Goal: Task Accomplishment & Management: Use online tool/utility

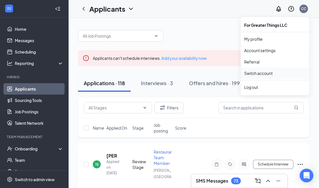
click at [254, 71] on link "Switch account" at bounding box center [258, 73] width 28 height 5
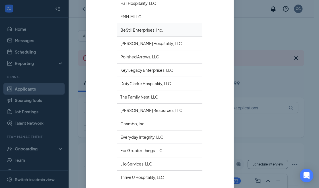
scroll to position [107, 0]
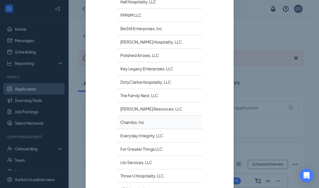
click at [132, 122] on div "Chambo, Inc" at bounding box center [159, 122] width 85 height 13
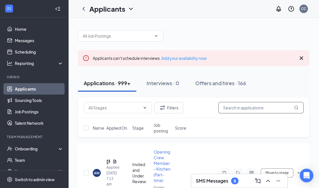
click at [238, 107] on input "text" at bounding box center [260, 107] width 85 height 11
paste input "[PERSON_NAME]"
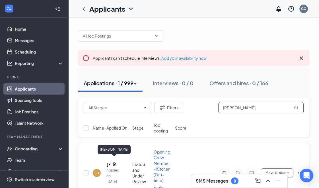
type input "[PERSON_NAME]"
click at [107, 161] on h5 "[PERSON_NAME]" at bounding box center [108, 164] width 4 height 6
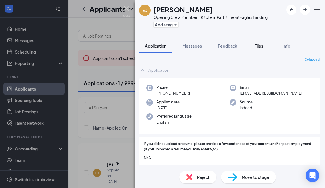
click at [258, 43] on span "Files" at bounding box center [258, 45] width 9 height 5
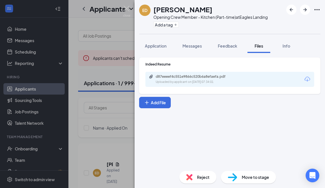
click at [307, 78] on icon "Download" at bounding box center [307, 79] width 7 height 7
click at [126, 9] on img at bounding box center [126, 11] width 7 height 11
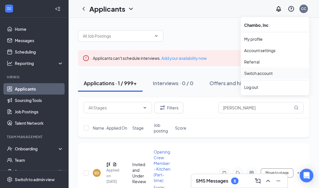
click at [254, 73] on link "Switch account" at bounding box center [258, 73] width 28 height 5
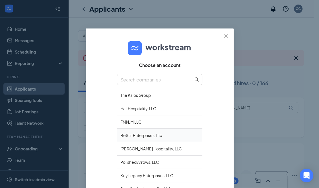
click at [137, 134] on div "BeStill Enterprises, Inc." at bounding box center [159, 135] width 85 height 13
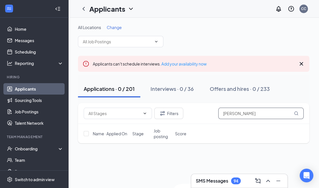
drag, startPoint x: 245, startPoint y: 113, endPoint x: 214, endPoint y: 114, distance: 31.3
click at [214, 114] on div "Filters Ethan Day" at bounding box center [194, 113] width 220 height 11
paste input "Izrael Stewart"
drag, startPoint x: 255, startPoint y: 114, endPoint x: 208, endPoint y: 118, distance: 47.4
click at [208, 118] on div "Filters Izrael Stewart" at bounding box center [194, 113] width 220 height 11
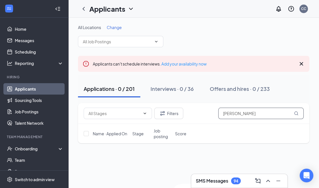
paste input "William Bell"
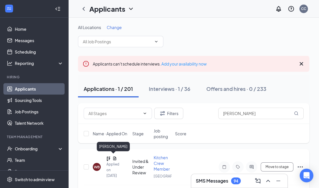
click at [108, 156] on h5 "William Bell" at bounding box center [108, 158] width 4 height 6
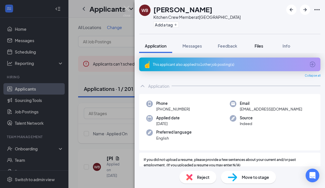
click at [260, 42] on button "Files" at bounding box center [258, 46] width 23 height 14
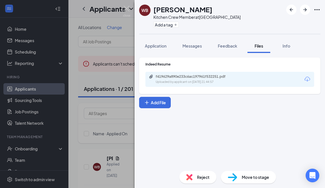
click at [307, 80] on icon "Download" at bounding box center [307, 79] width 7 height 7
click at [128, 7] on img at bounding box center [126, 11] width 7 height 11
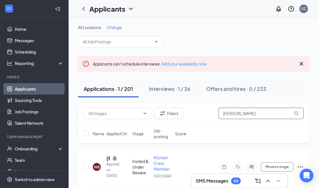
drag, startPoint x: 254, startPoint y: 112, endPoint x: 214, endPoint y: 117, distance: 40.5
click at [214, 117] on div "Filters William Bell" at bounding box center [194, 113] width 220 height 11
paste input "[PERSON_NAME]"
type input "[PERSON_NAME]"
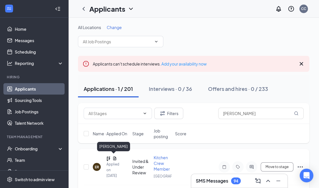
click at [109, 158] on h5 "[PERSON_NAME]" at bounding box center [108, 158] width 4 height 6
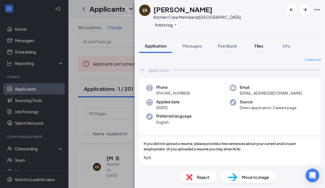
click at [259, 44] on span "Files" at bounding box center [258, 45] width 9 height 5
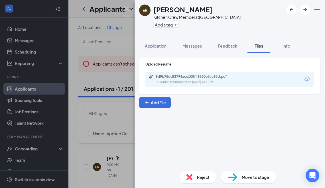
click at [305, 77] on icon "Download" at bounding box center [307, 79] width 7 height 7
click at [124, 7] on img at bounding box center [126, 11] width 7 height 11
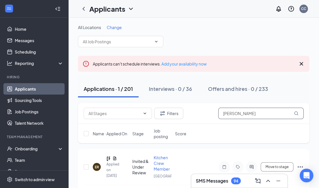
drag, startPoint x: 249, startPoint y: 113, endPoint x: 222, endPoint y: 113, distance: 26.8
click at [222, 113] on input "[PERSON_NAME]" at bounding box center [260, 113] width 85 height 11
paste input "[PERSON_NAME]"
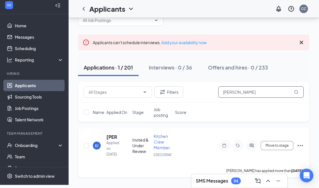
scroll to position [22, 0]
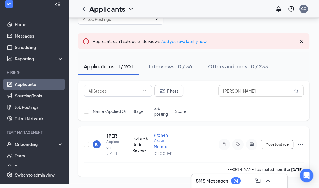
click at [299, 146] on icon "Ellipses" at bounding box center [300, 144] width 7 height 7
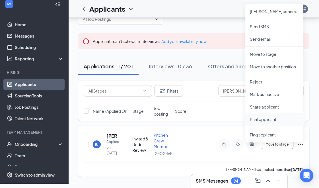
click at [264, 119] on p "Print applicant" at bounding box center [274, 119] width 49 height 6
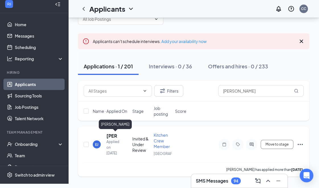
click at [108, 135] on h5 "[PERSON_NAME]" at bounding box center [111, 136] width 11 height 6
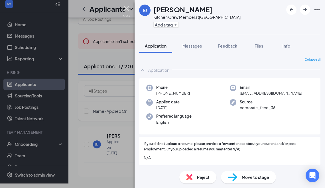
click at [125, 8] on img at bounding box center [126, 11] width 7 height 11
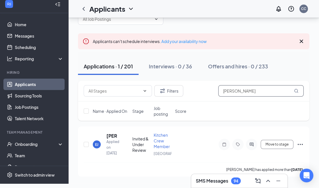
drag, startPoint x: 261, startPoint y: 90, endPoint x: 211, endPoint y: 90, distance: 50.4
click at [211, 90] on div "Filters [PERSON_NAME]" at bounding box center [194, 90] width 220 height 11
paste input "[PERSON_NAME]"
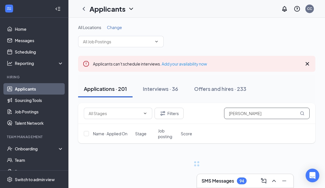
type input "[PERSON_NAME]"
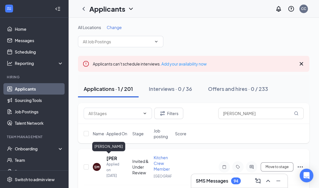
click at [108, 157] on h5 "[PERSON_NAME]" at bounding box center [111, 158] width 11 height 6
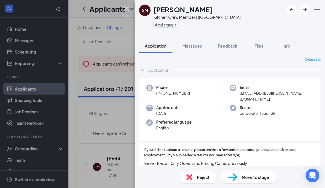
click at [125, 8] on img at bounding box center [126, 11] width 7 height 11
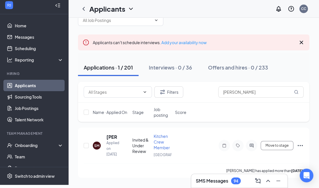
scroll to position [22, 0]
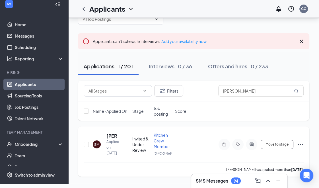
click at [301, 146] on icon "Ellipses" at bounding box center [300, 144] width 7 height 7
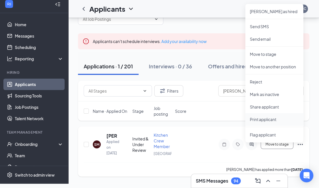
click at [265, 120] on p "Print applicant" at bounding box center [274, 119] width 49 height 6
